Goal: Information Seeking & Learning: Learn about a topic

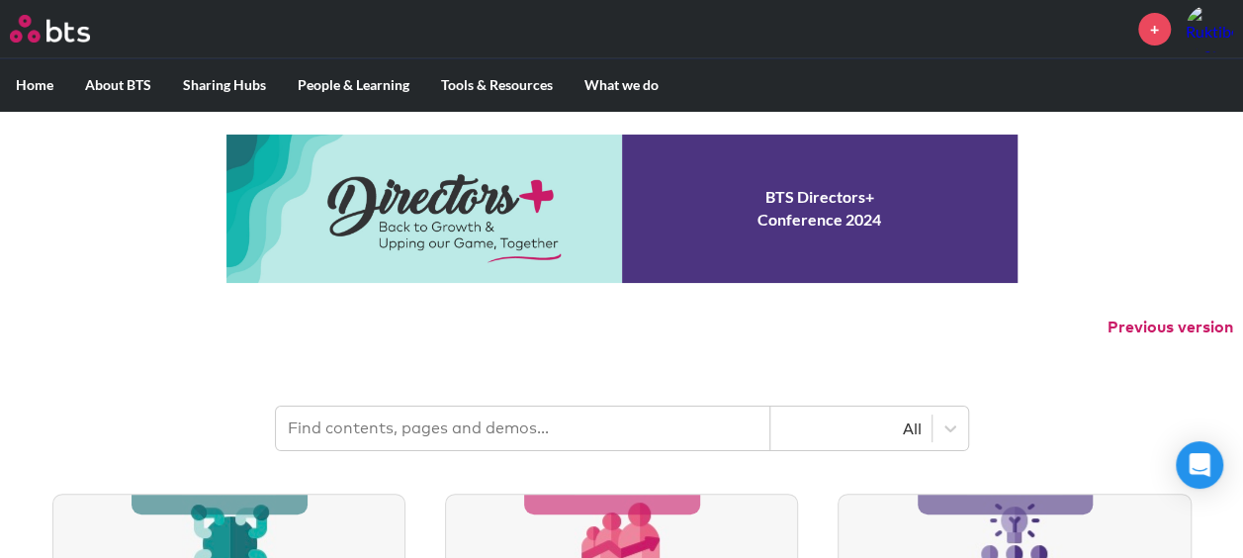
click at [643, 437] on input "text" at bounding box center [523, 428] width 494 height 44
type input "bts coach"
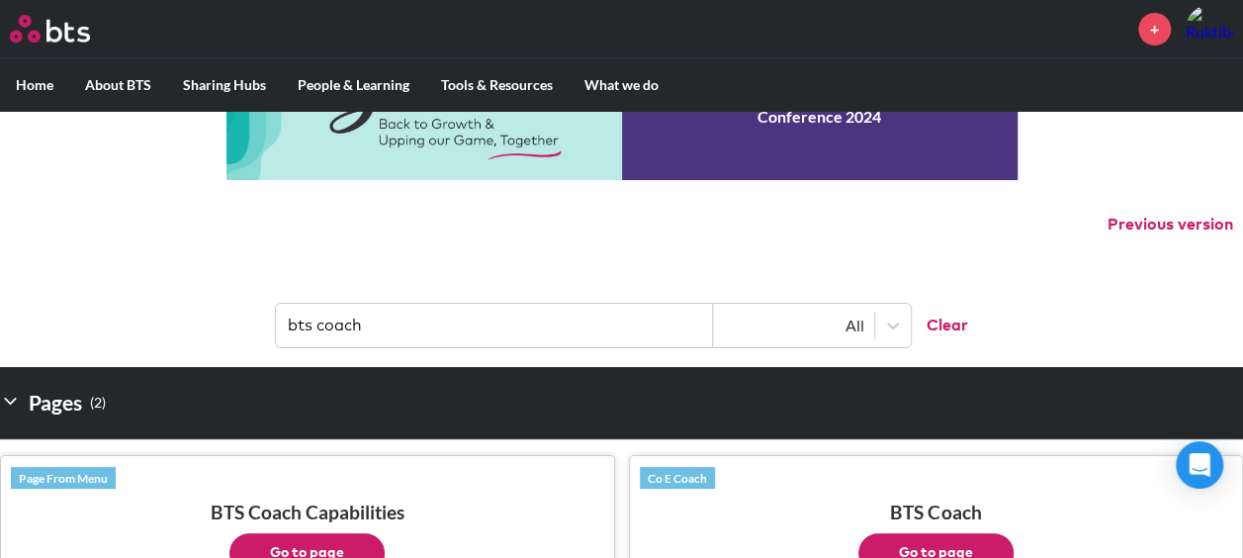
scroll to position [297, 0]
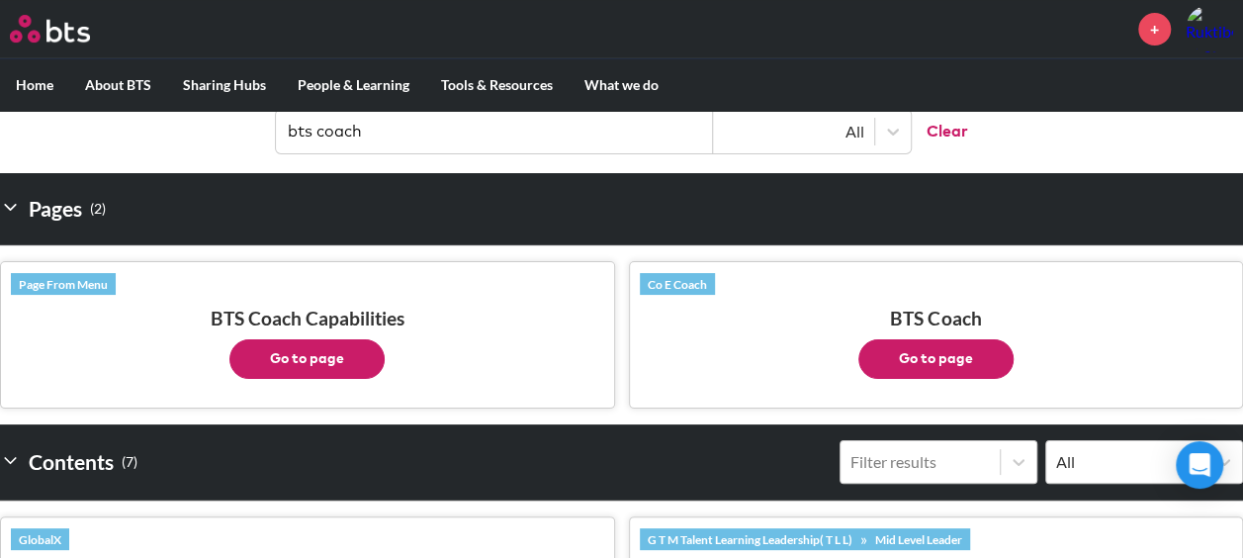
click at [897, 346] on button "Go to page" at bounding box center [935, 359] width 155 height 40
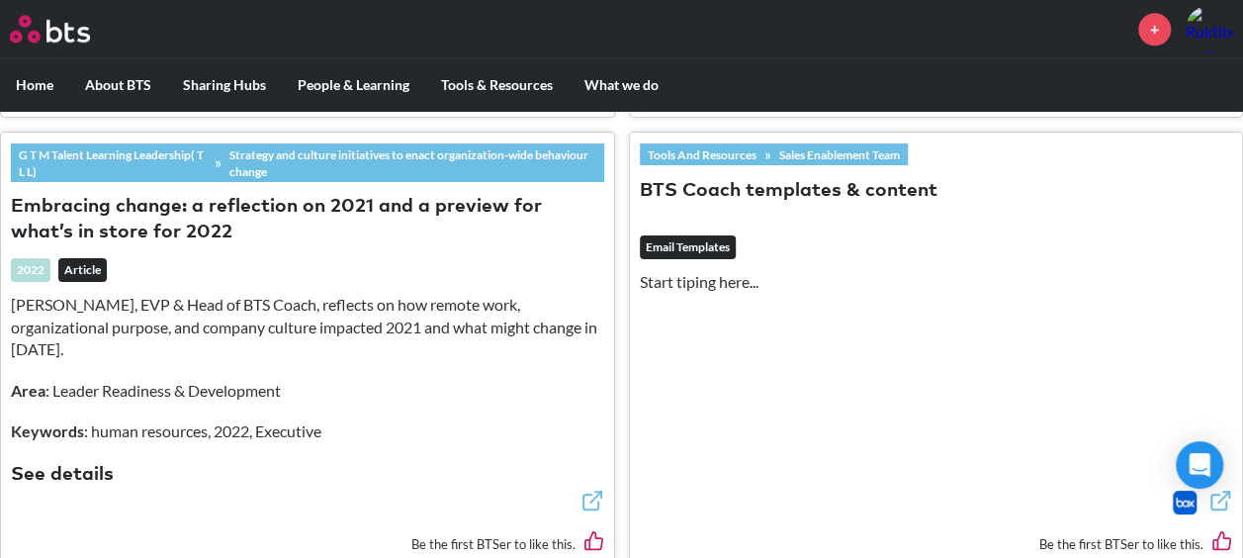
scroll to position [1098, 0]
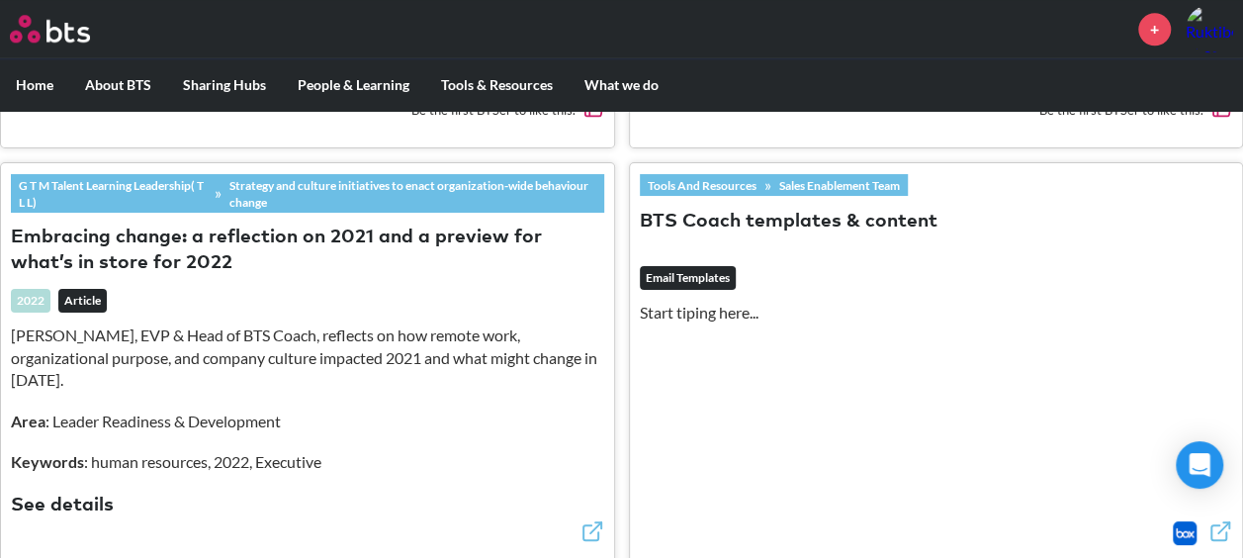
click at [713, 273] on em "Email Templates" at bounding box center [688, 278] width 96 height 24
click at [759, 209] on button "BTS Coach templates & content" at bounding box center [789, 222] width 298 height 27
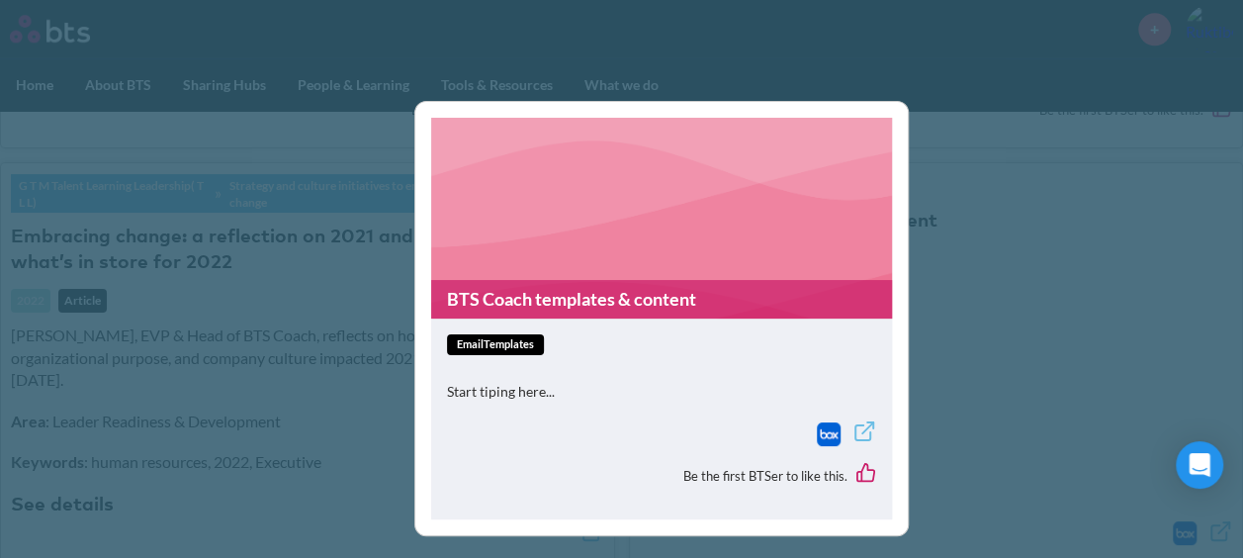
click at [574, 287] on link "BTS Coach templates & content" at bounding box center [661, 299] width 461 height 39
click at [307, 171] on div "BTS Coach templates & content emailTemplates Start tiping here... Be the first …" at bounding box center [621, 279] width 1243 height 558
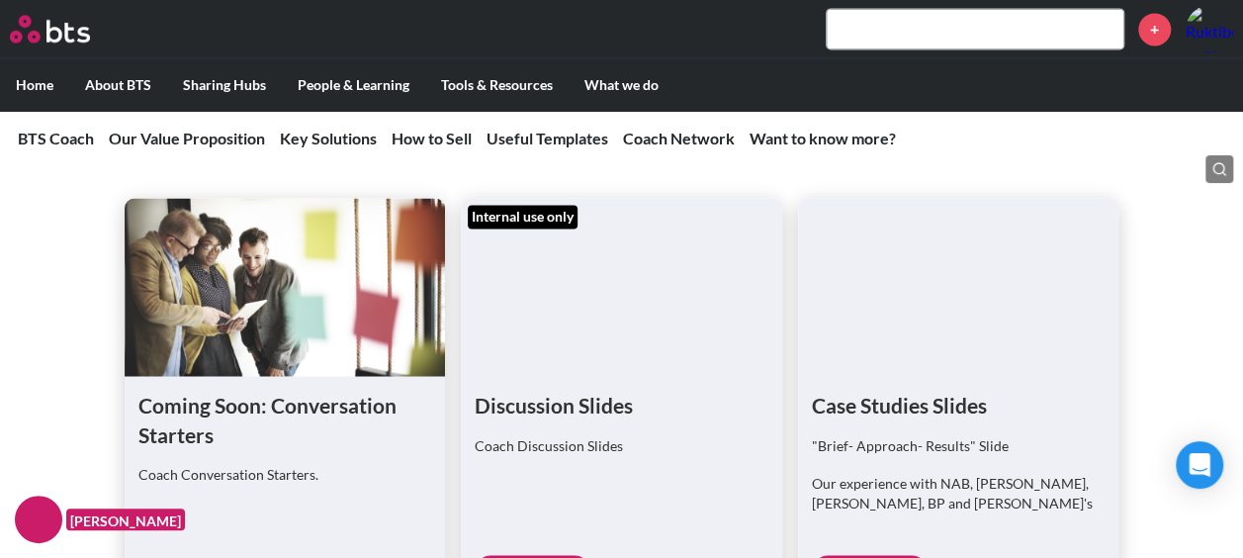
scroll to position [5339, 0]
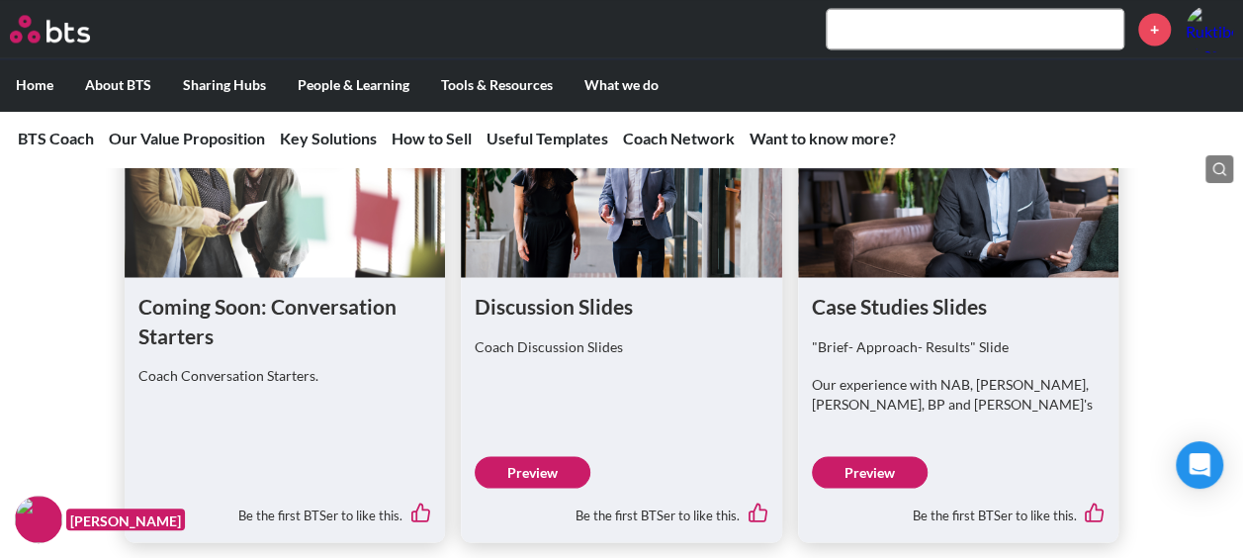
click at [515, 456] on link "Preview" at bounding box center [533, 472] width 116 height 32
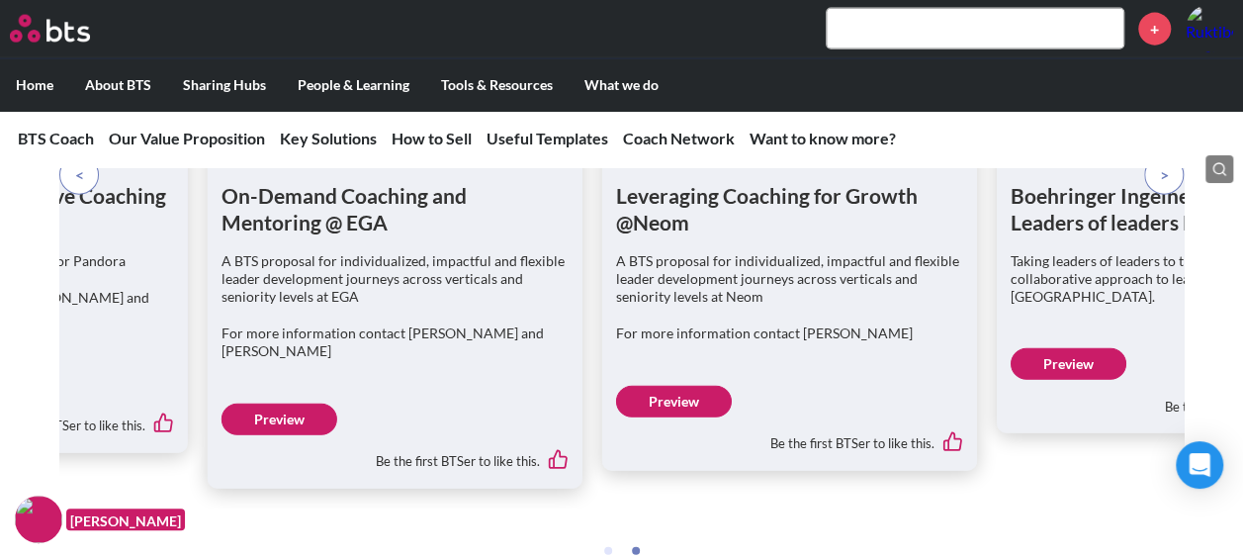
scroll to position [5932, 0]
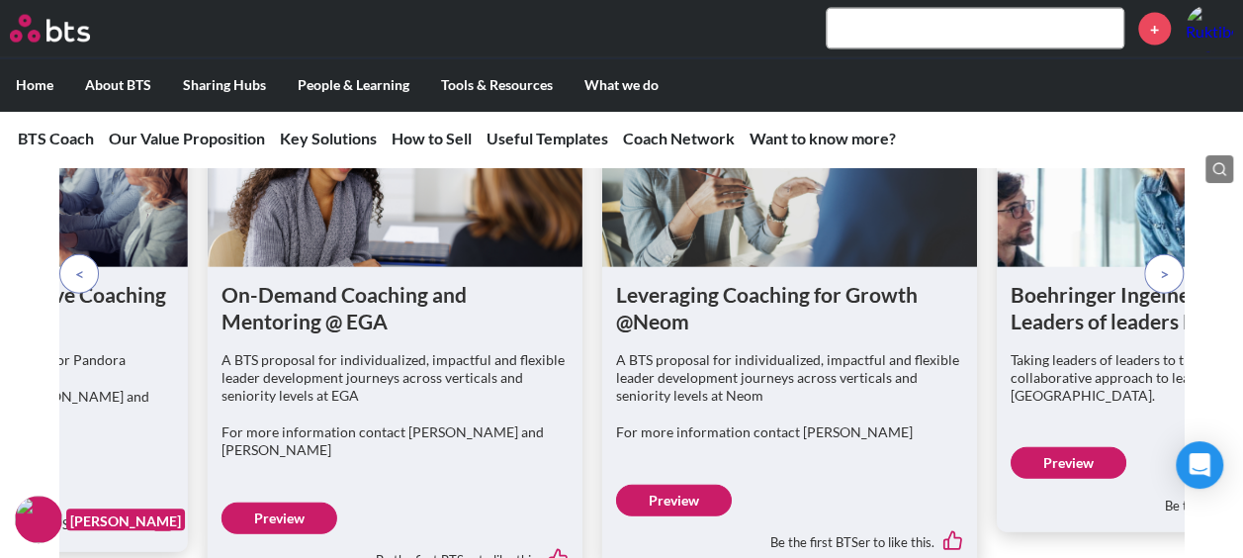
click at [79, 263] on span at bounding box center [79, 274] width 9 height 22
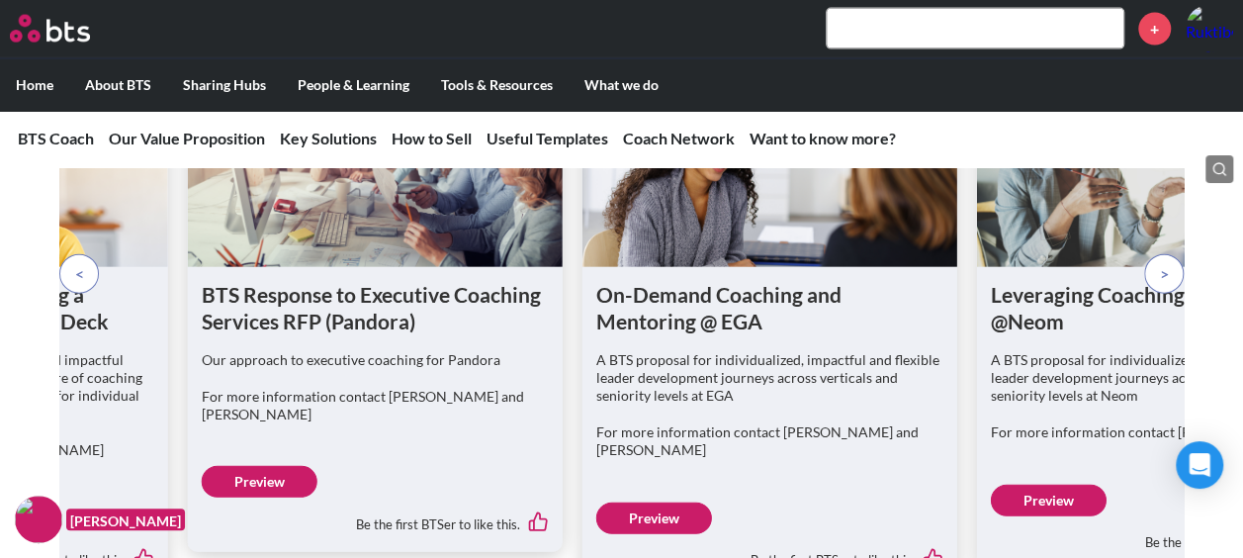
click at [79, 263] on span at bounding box center [79, 274] width 9 height 22
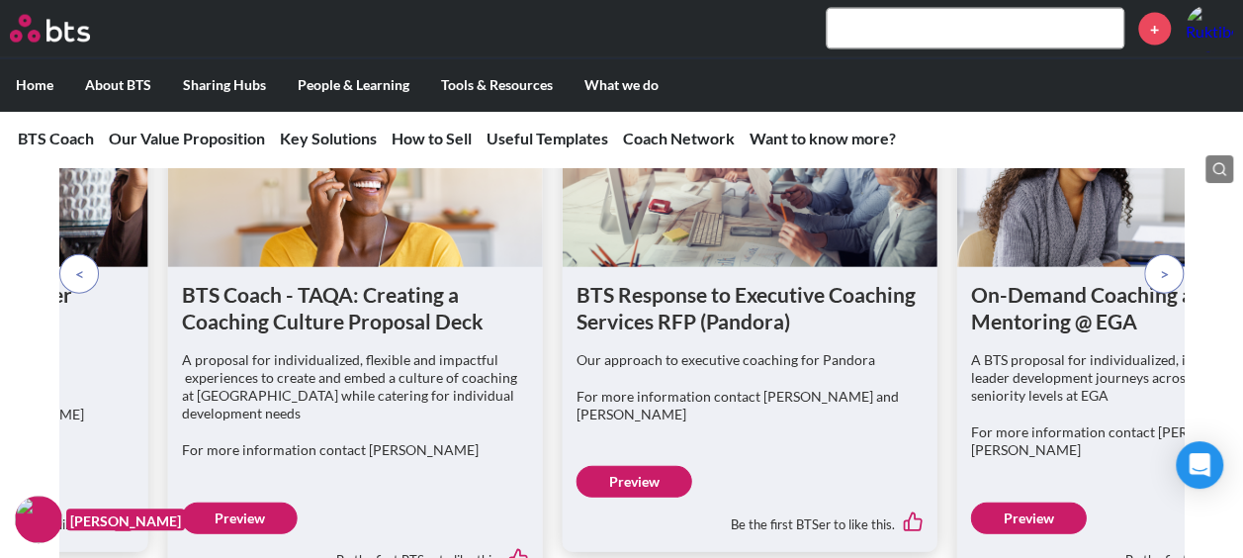
click at [79, 263] on span at bounding box center [79, 274] width 9 height 22
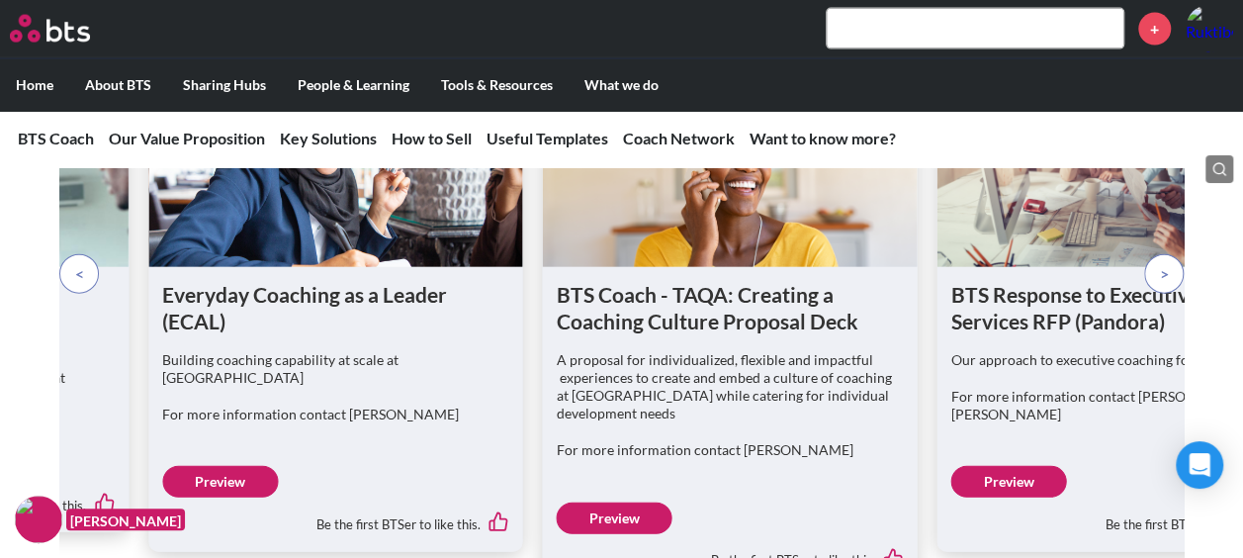
click at [79, 263] on span at bounding box center [79, 274] width 9 height 22
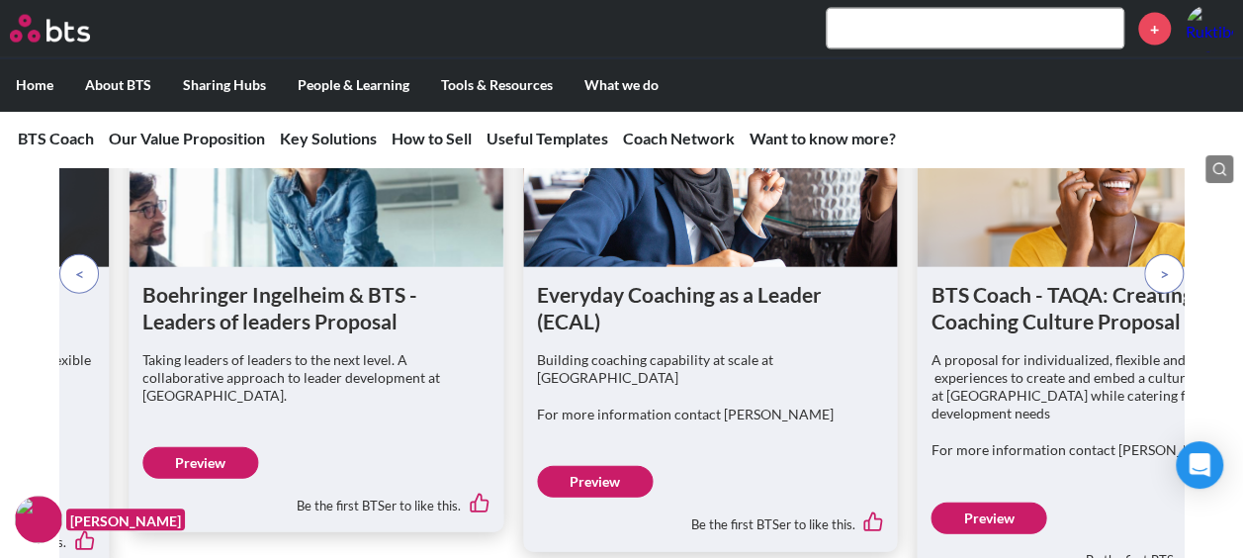
click at [79, 263] on span at bounding box center [79, 274] width 9 height 22
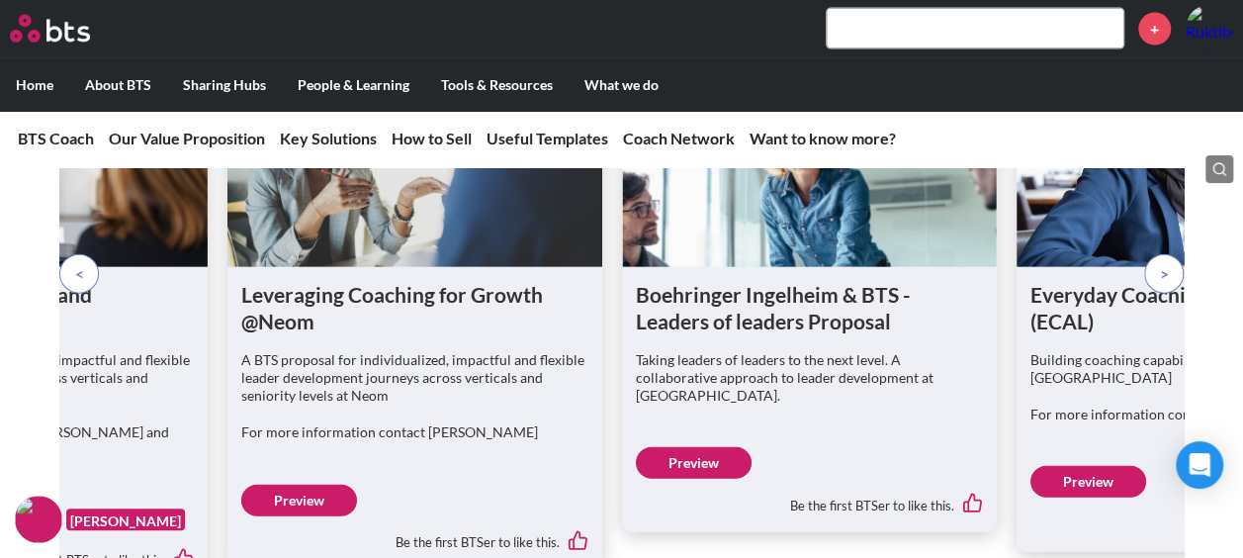
click at [79, 263] on span at bounding box center [79, 274] width 9 height 22
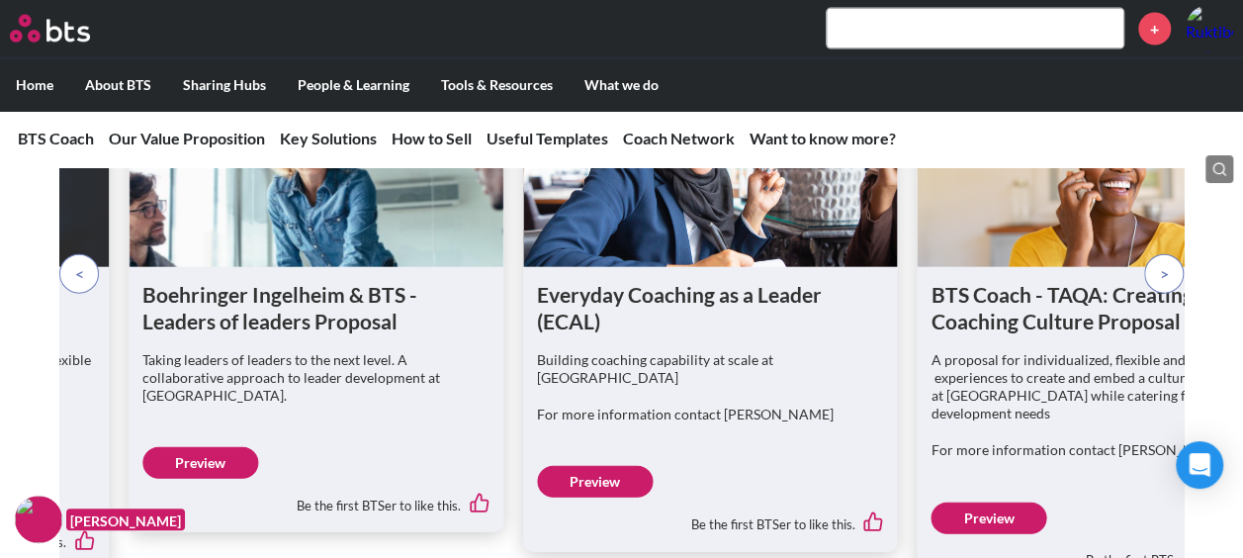
click at [617, 466] on link "Preview" at bounding box center [595, 482] width 116 height 32
click at [962, 502] on link "Preview" at bounding box center [989, 518] width 116 height 32
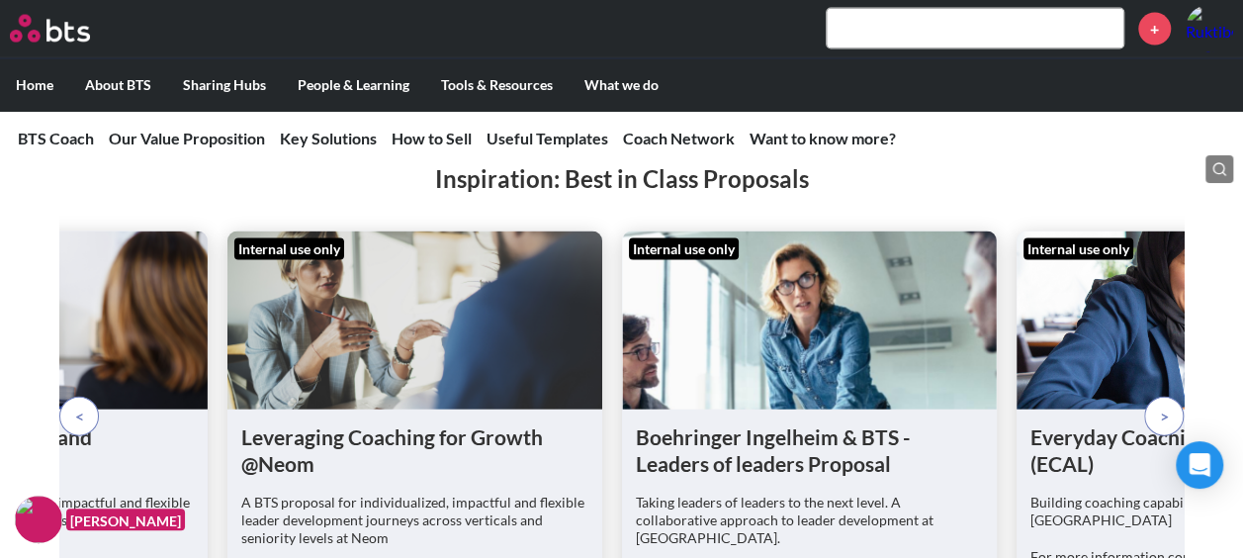
scroll to position [5834, 0]
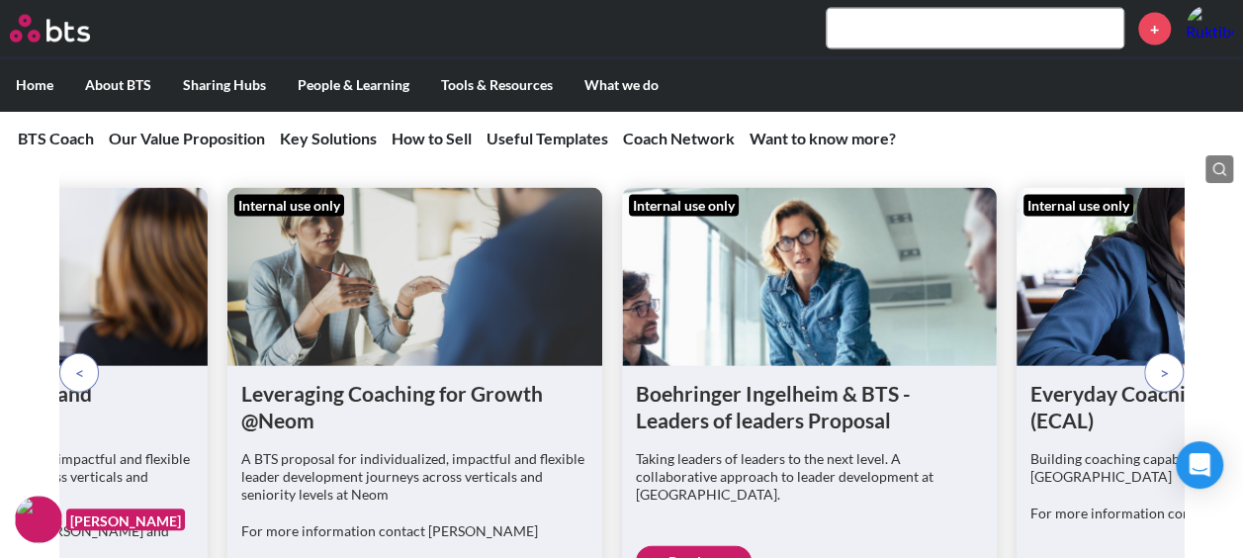
click at [1165, 362] on span at bounding box center [1164, 373] width 9 height 22
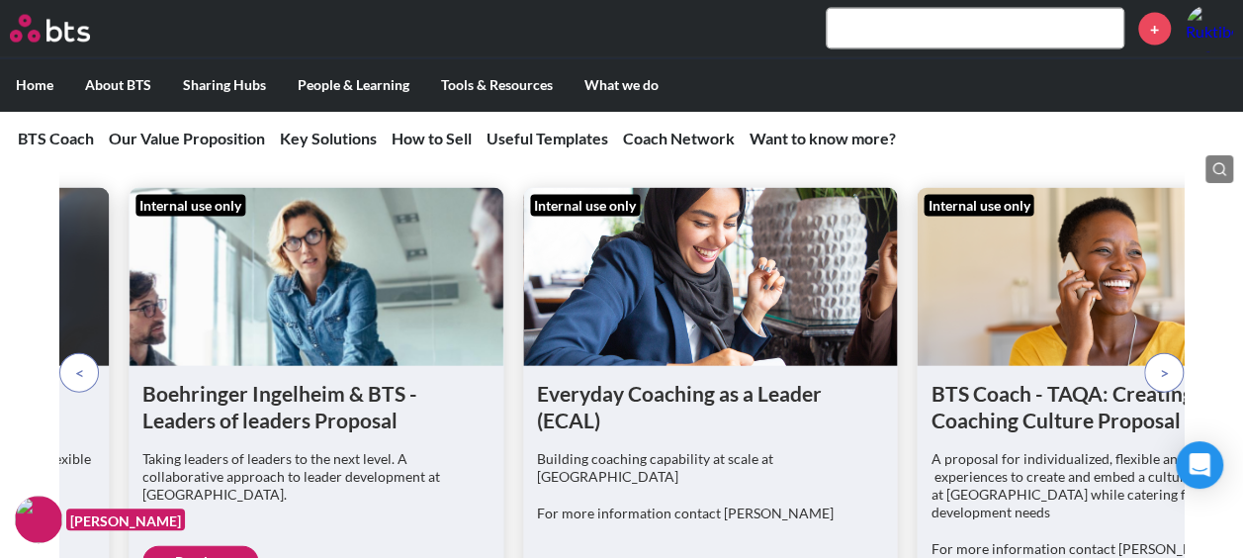
click at [1165, 362] on span at bounding box center [1164, 373] width 9 height 22
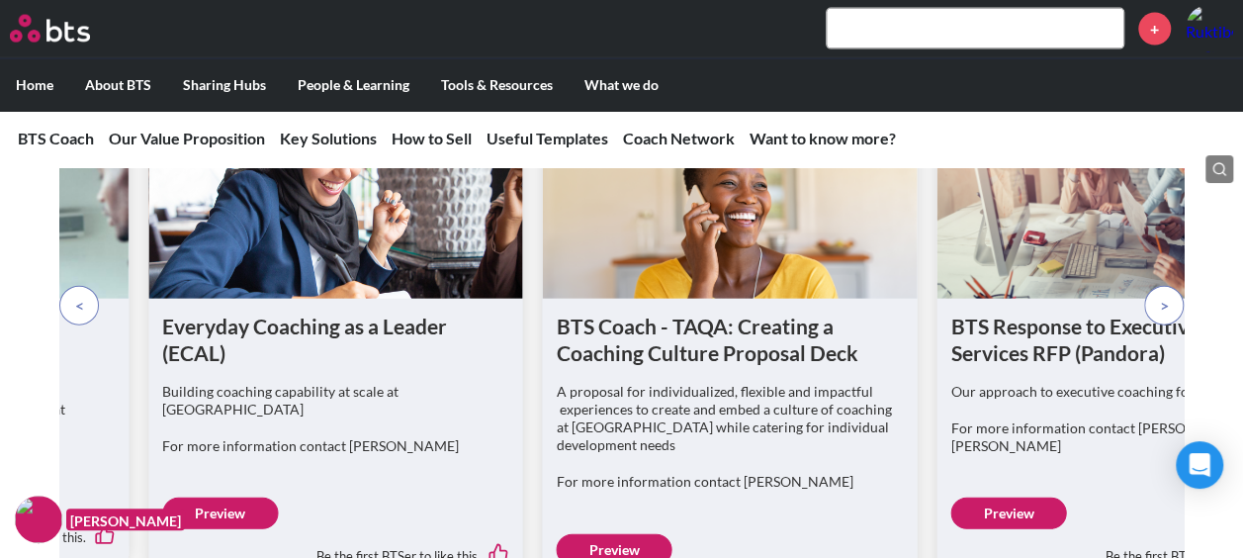
scroll to position [5932, 0]
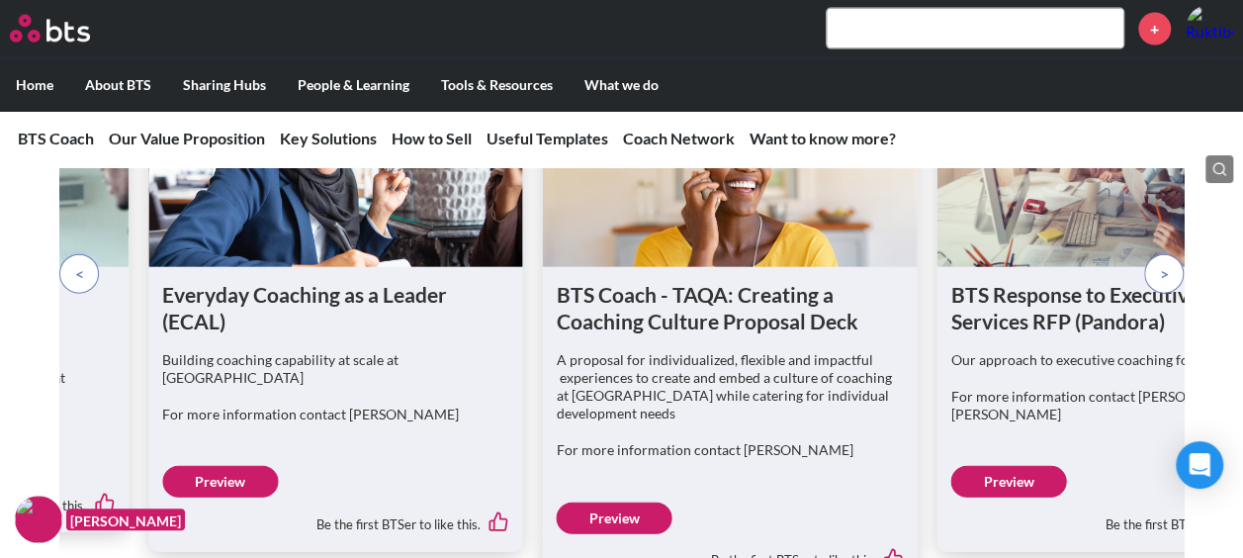
click at [629, 502] on link "Preview" at bounding box center [615, 518] width 116 height 32
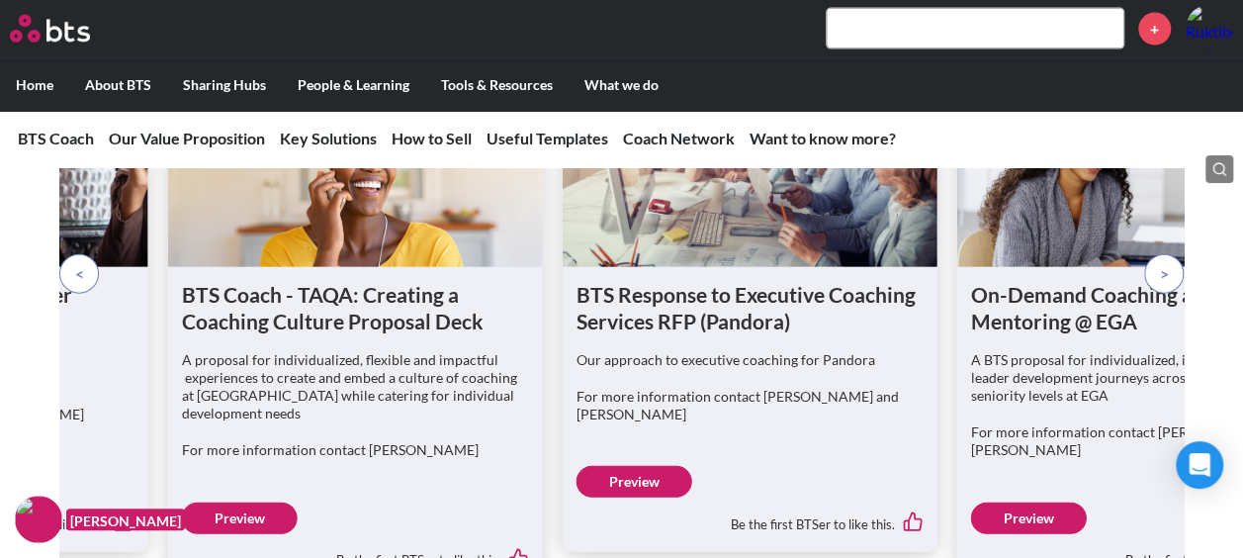
click at [1163, 263] on span at bounding box center [1164, 274] width 9 height 22
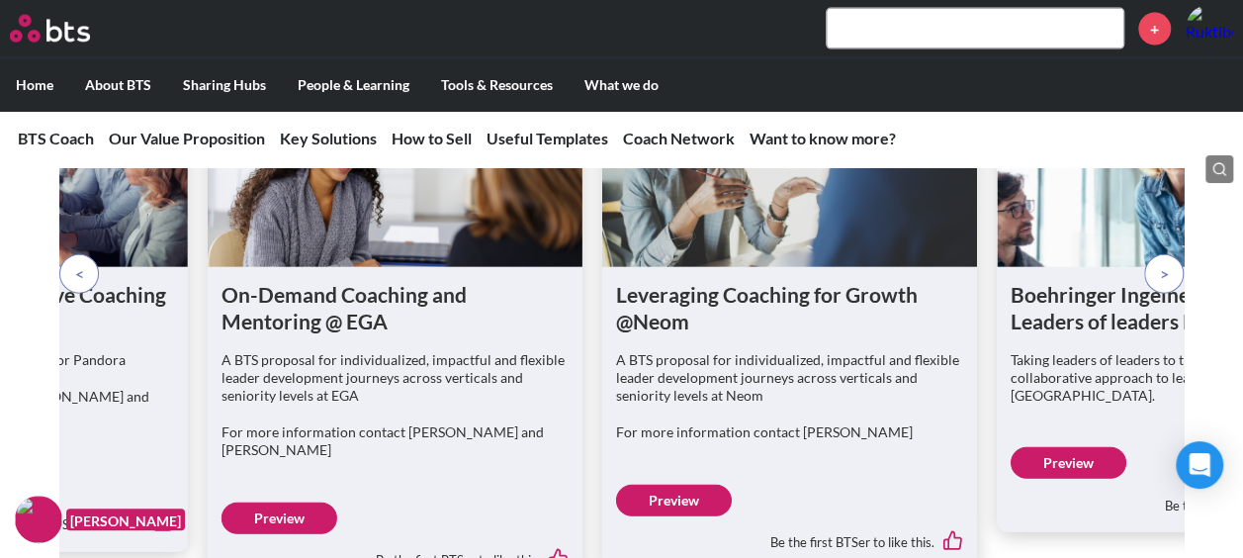
click at [277, 502] on link "Preview" at bounding box center [279, 518] width 116 height 32
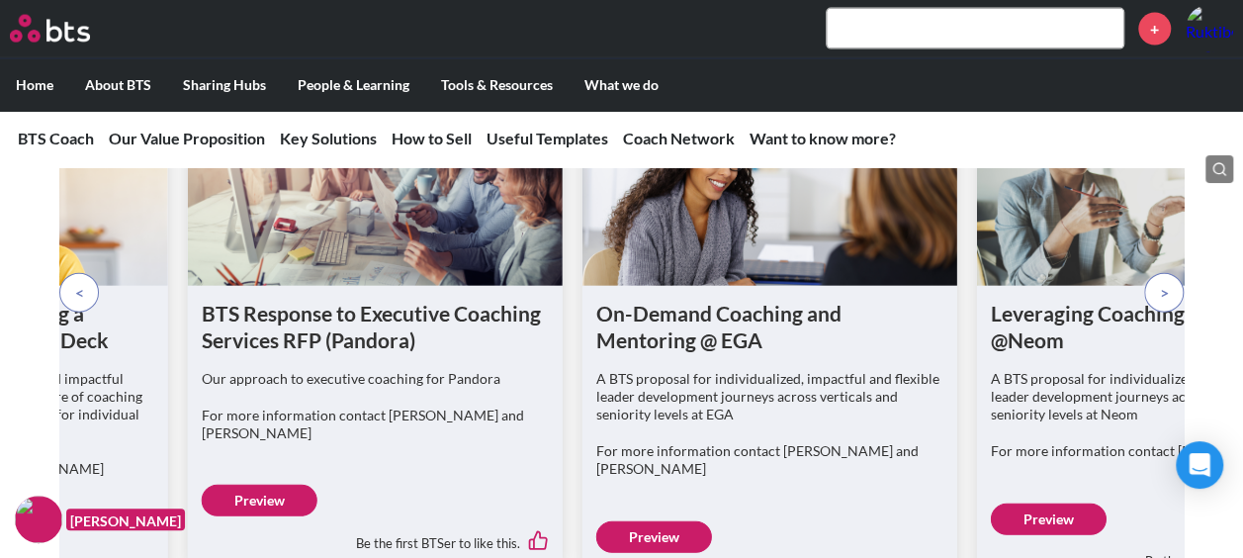
scroll to position [5735, 0]
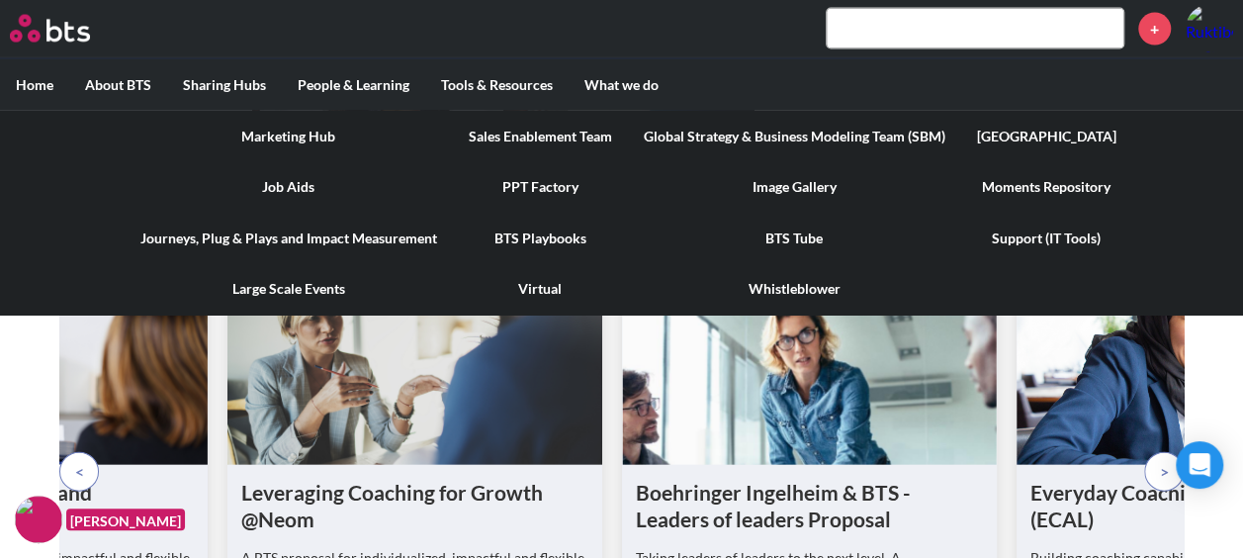
click at [479, 85] on label "Tools & Resources" at bounding box center [496, 84] width 143 height 51
click at [0, 0] on input "Tools & Resources" at bounding box center [0, 0] width 0 height 0
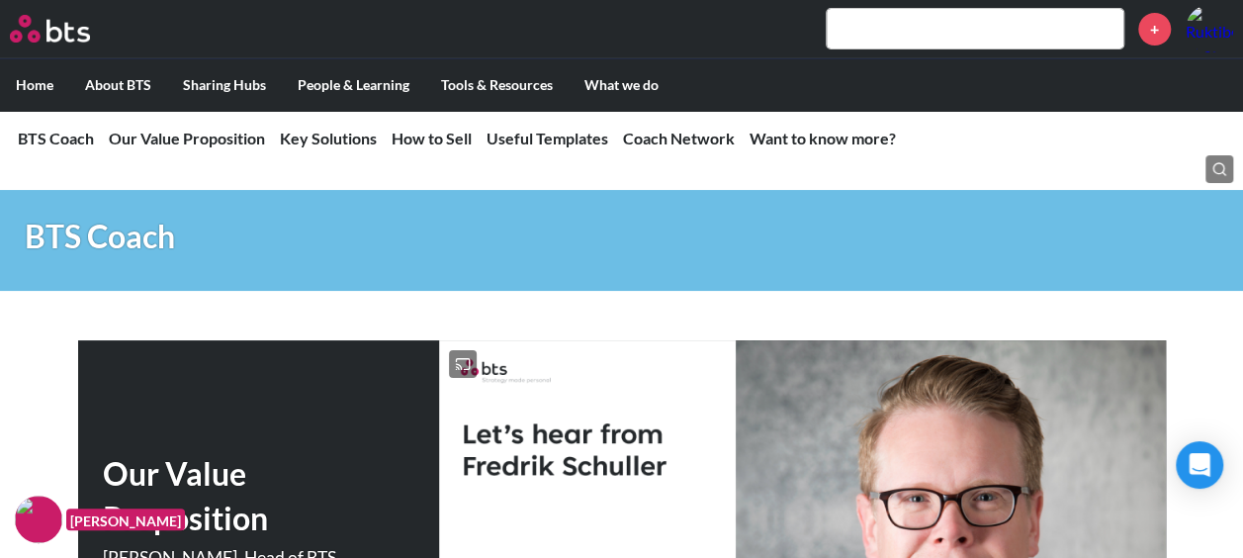
scroll to position [0, 0]
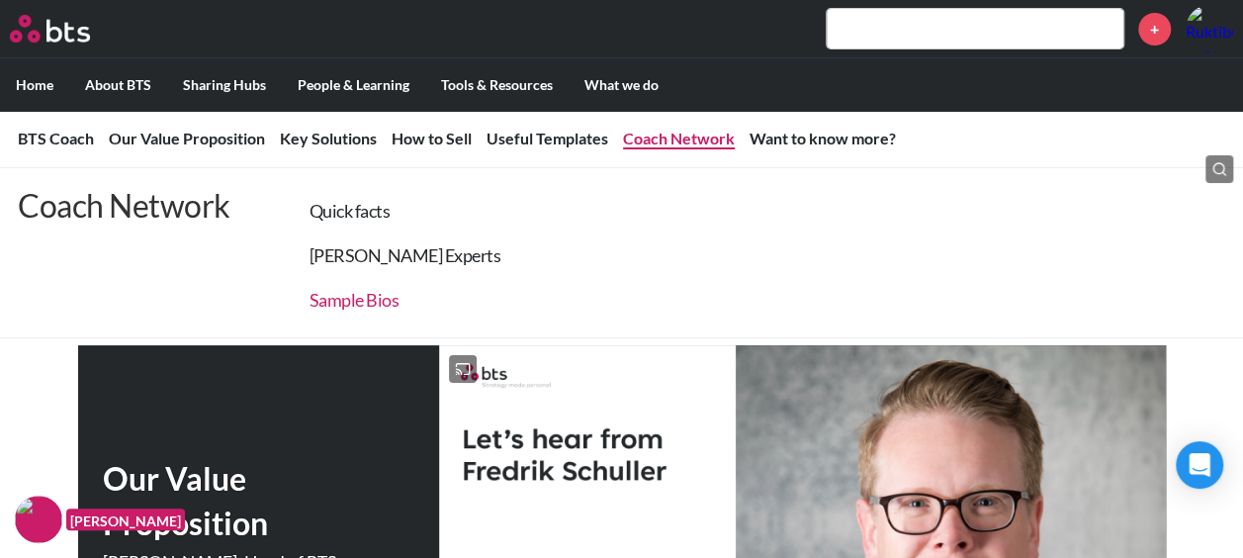
click at [364, 300] on link "Sample Bios" at bounding box center [354, 300] width 90 height 22
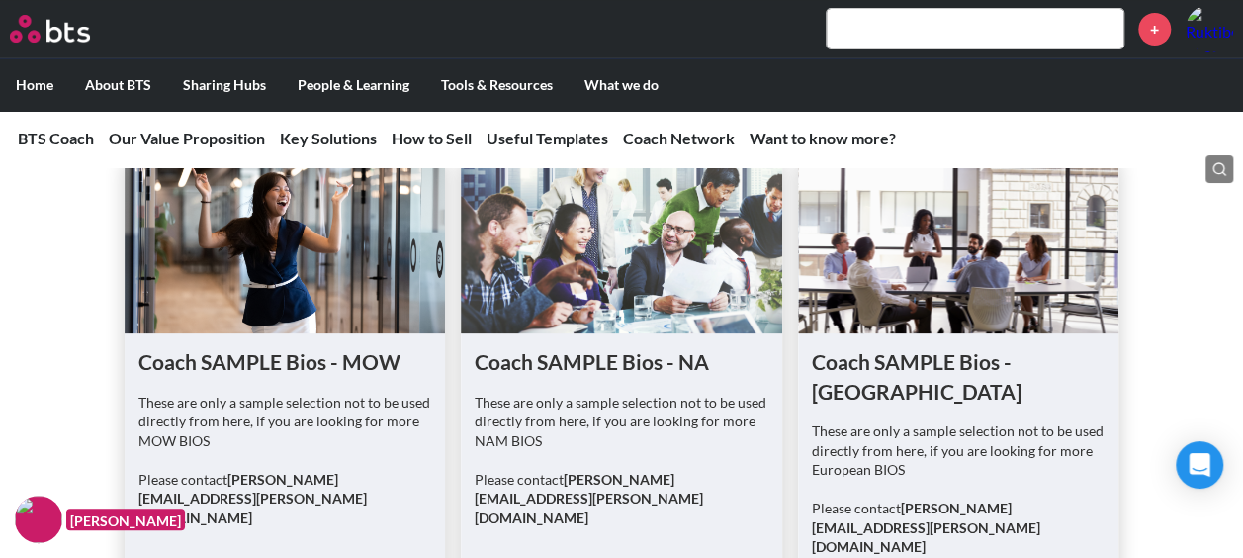
scroll to position [11348, 0]
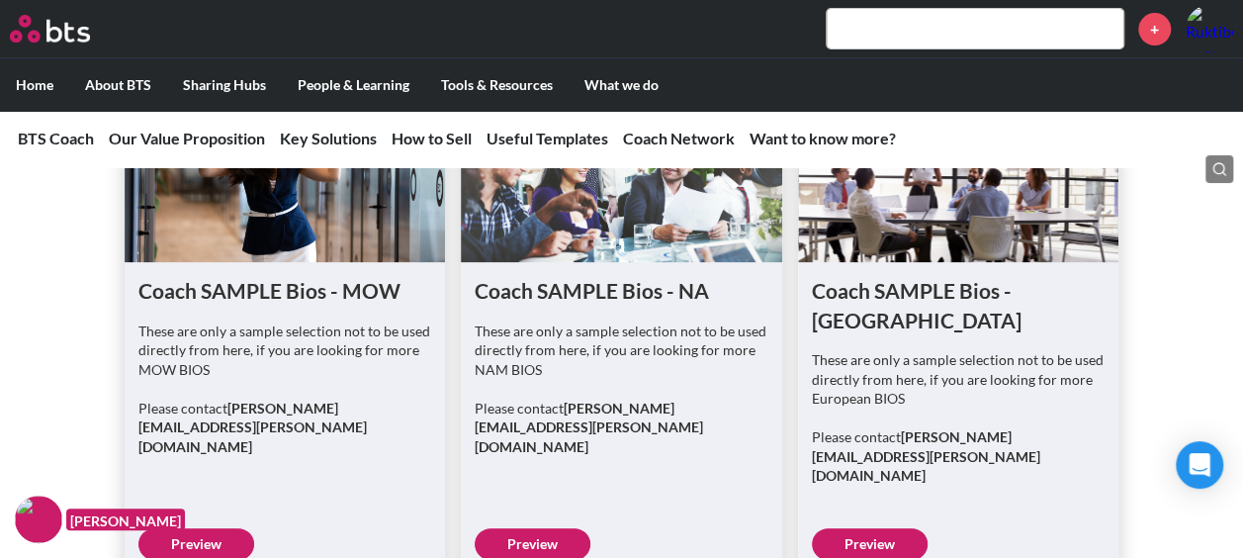
click at [208, 528] on link "Preview" at bounding box center [196, 544] width 116 height 32
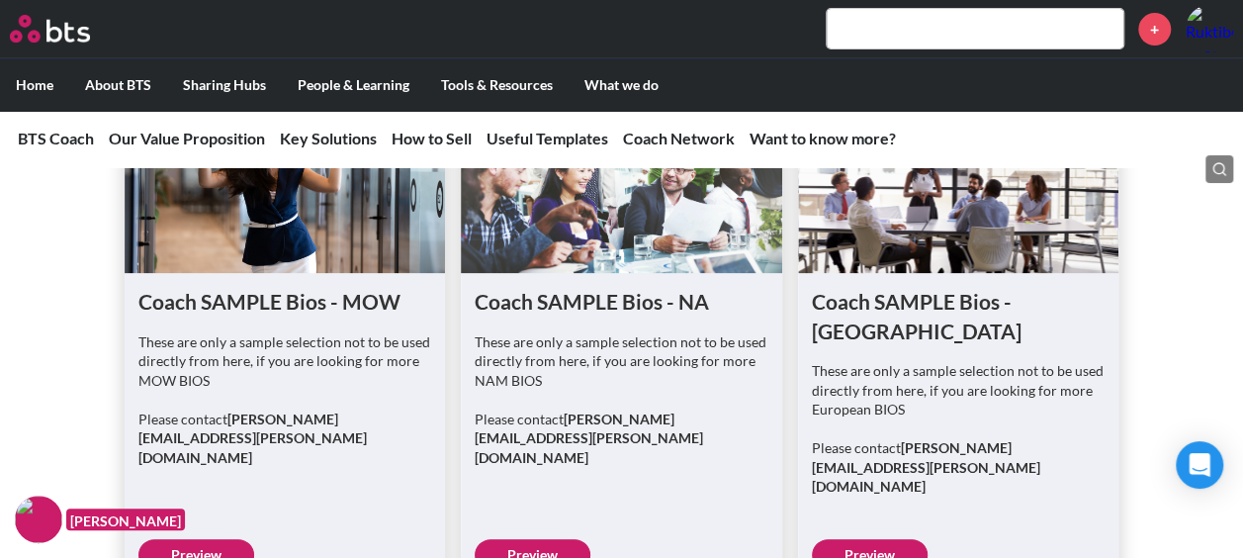
scroll to position [11416, 0]
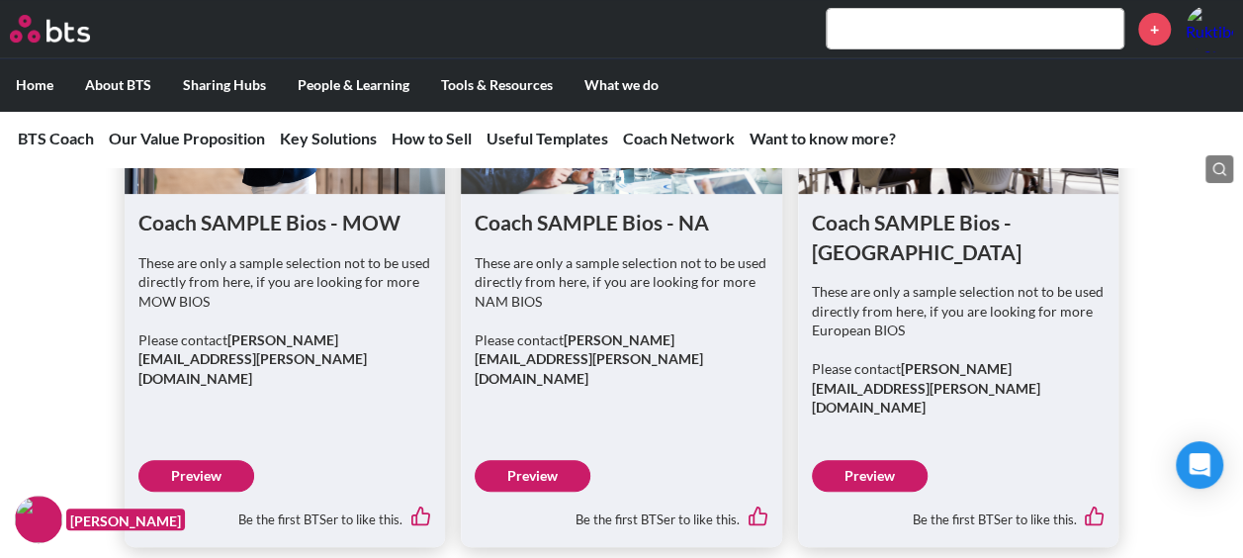
click at [528, 460] on link "Preview" at bounding box center [533, 476] width 116 height 32
click at [907, 460] on link "Preview" at bounding box center [870, 476] width 116 height 32
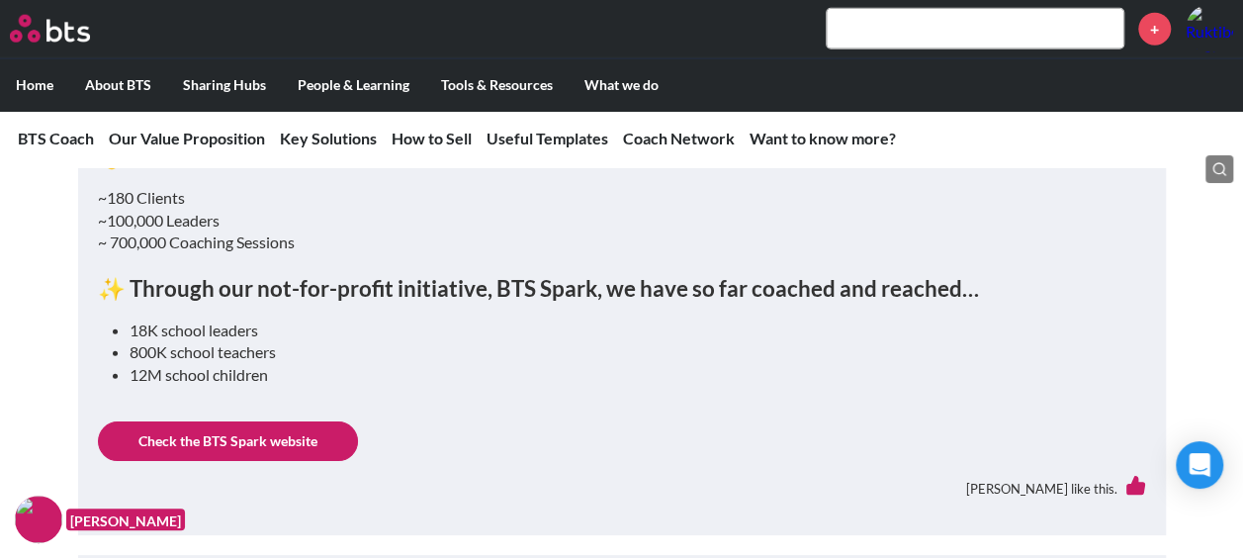
scroll to position [10032, 0]
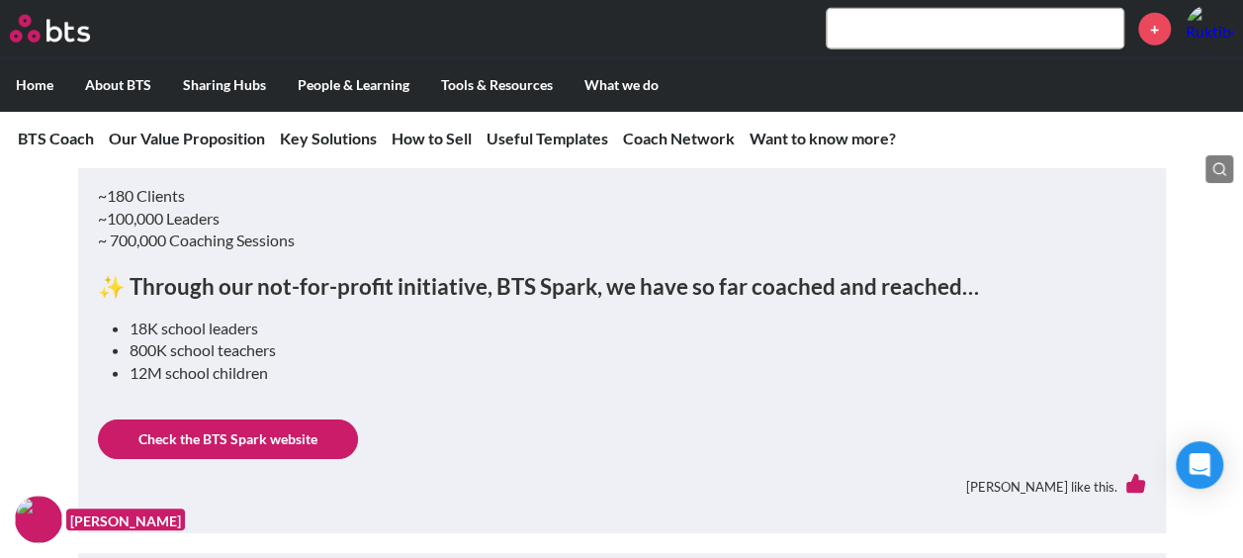
click at [283, 419] on link "Check the BTS Spark website" at bounding box center [228, 439] width 260 height 40
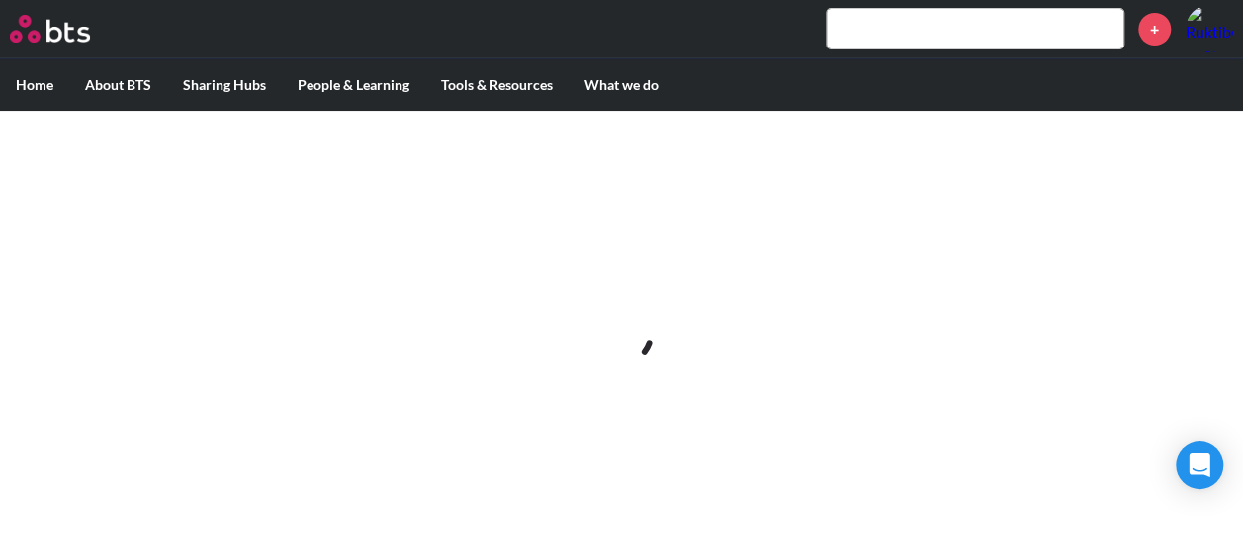
scroll to position [0, 0]
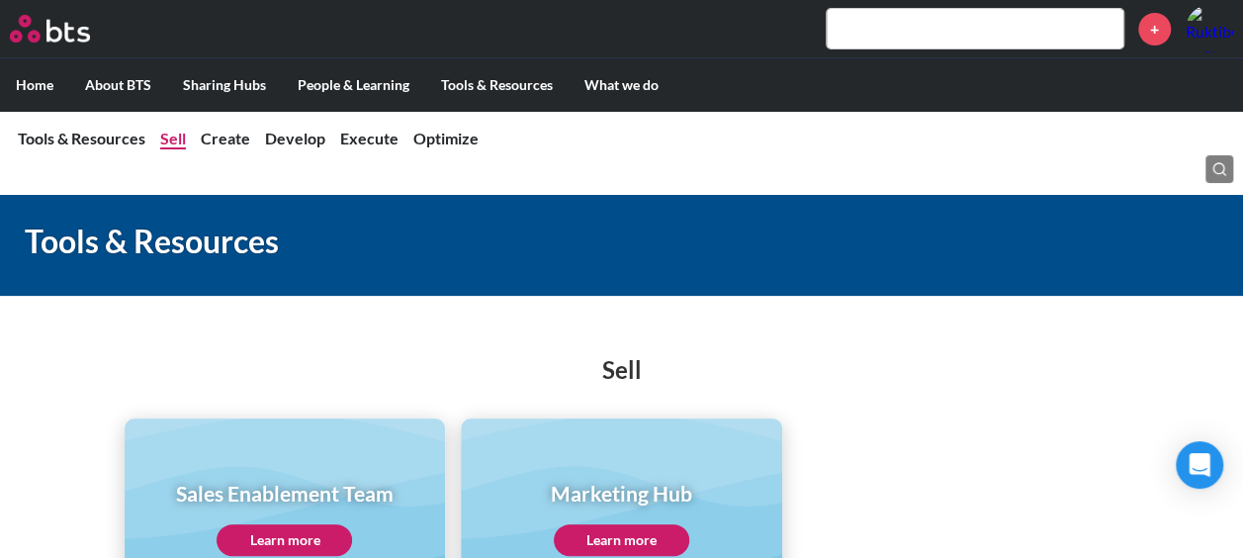
click at [174, 145] on link "Sell" at bounding box center [173, 138] width 26 height 19
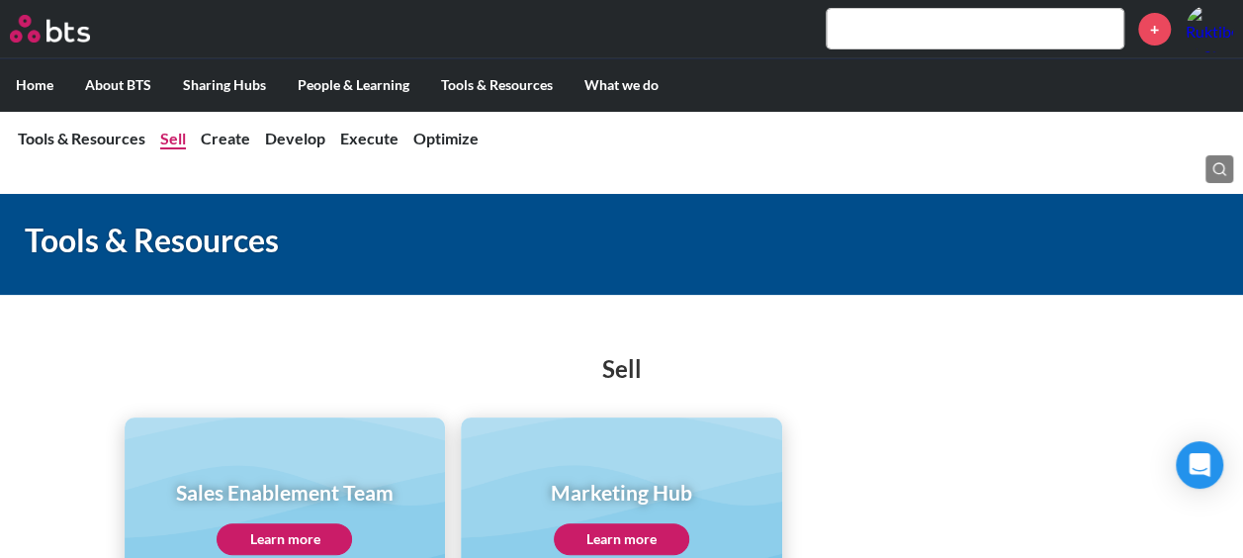
scroll to position [65, 0]
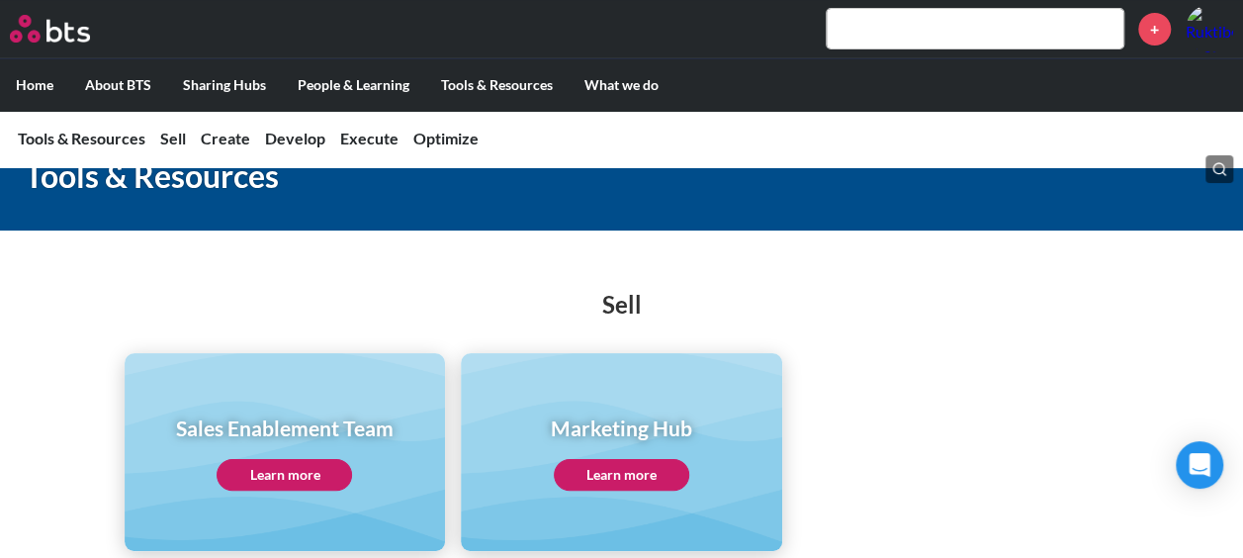
click at [273, 453] on div "Sales Enablement Team Learn more" at bounding box center [285, 451] width 218 height 76
click at [273, 466] on link "Learn more" at bounding box center [284, 475] width 135 height 32
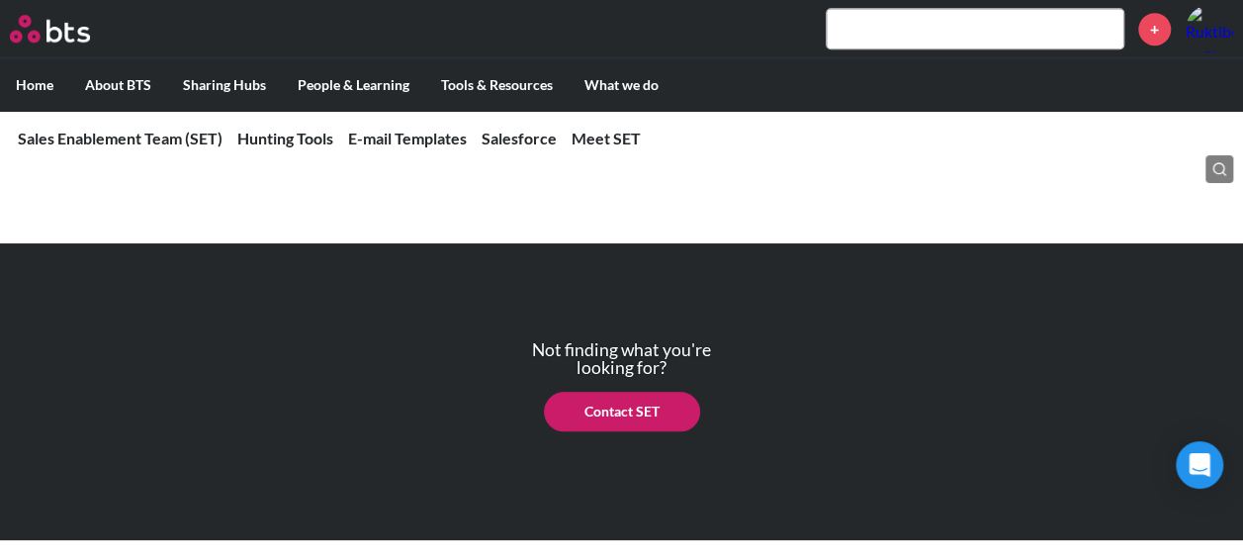
scroll to position [5149, 0]
